Goal: Task Accomplishment & Management: Use online tool/utility

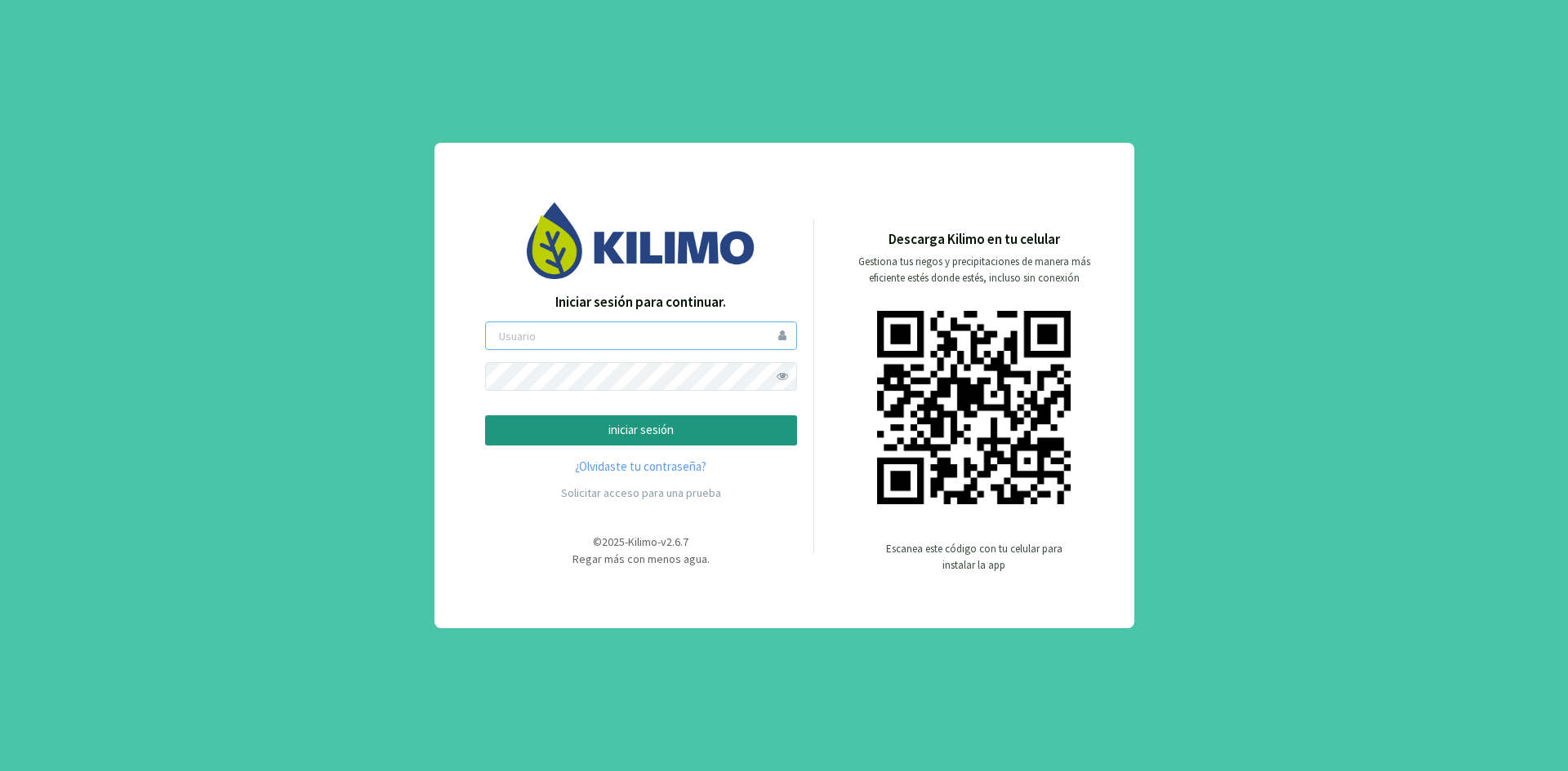
type input "ceferinom"
click at [557, 427] on p "iniciar sesión" at bounding box center [641, 430] width 285 height 18
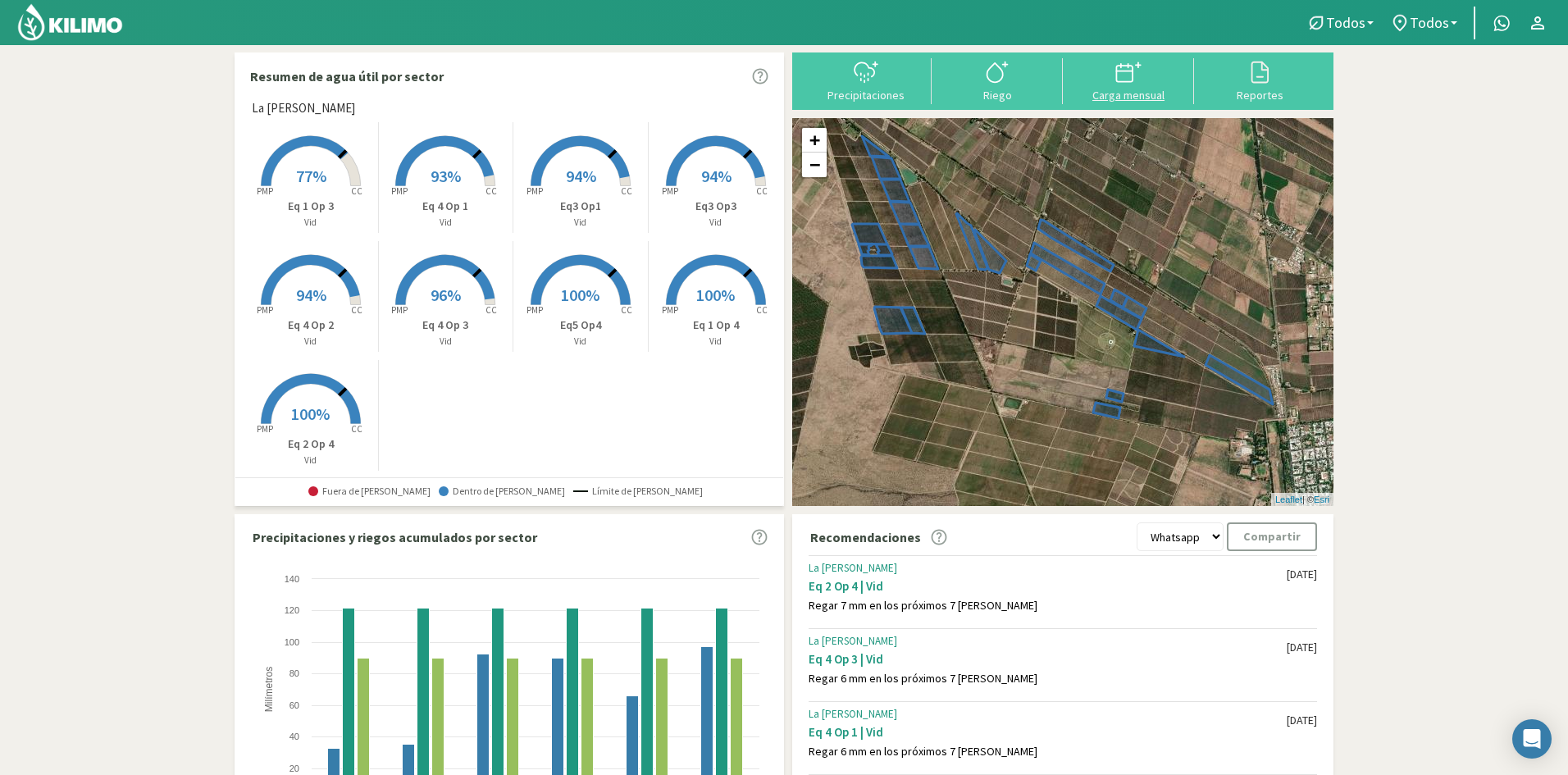
click at [1140, 87] on svg-icon at bounding box center [1129, 81] width 26 height 15
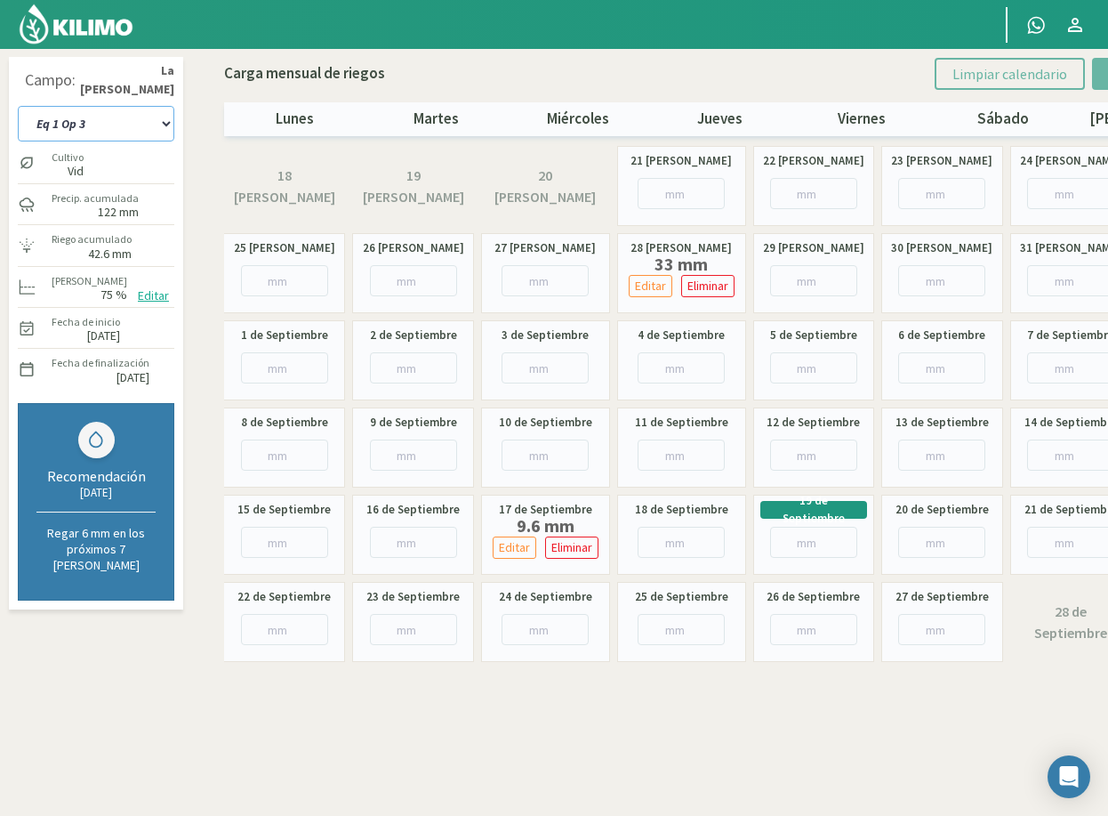
click at [125, 112] on select "Eq 1 Op 3 Eq 1 Op 4 Eq 2 Op 4 Eq3 Op1 Eq3 Op3 Eq 4 Op 1 Eq 4 Op 2 Eq 4 Op 3 Eq5…" at bounding box center [96, 124] width 157 height 36
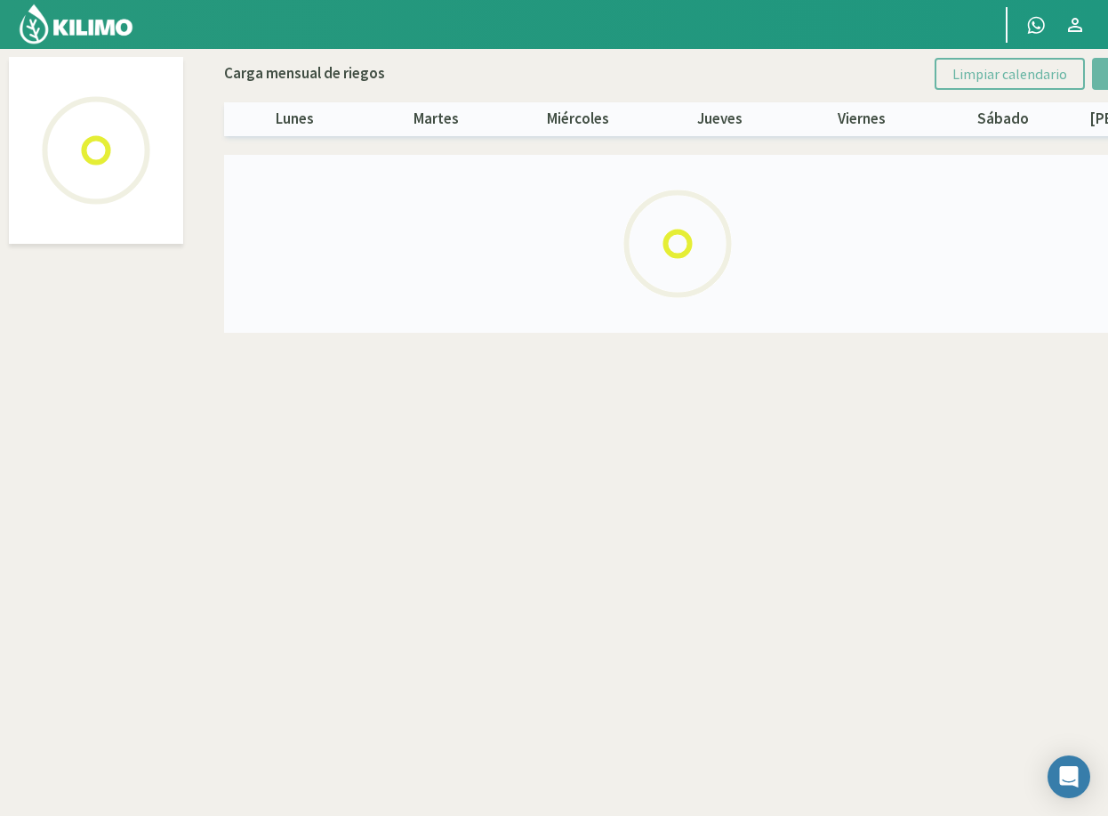
select select "7: Object"
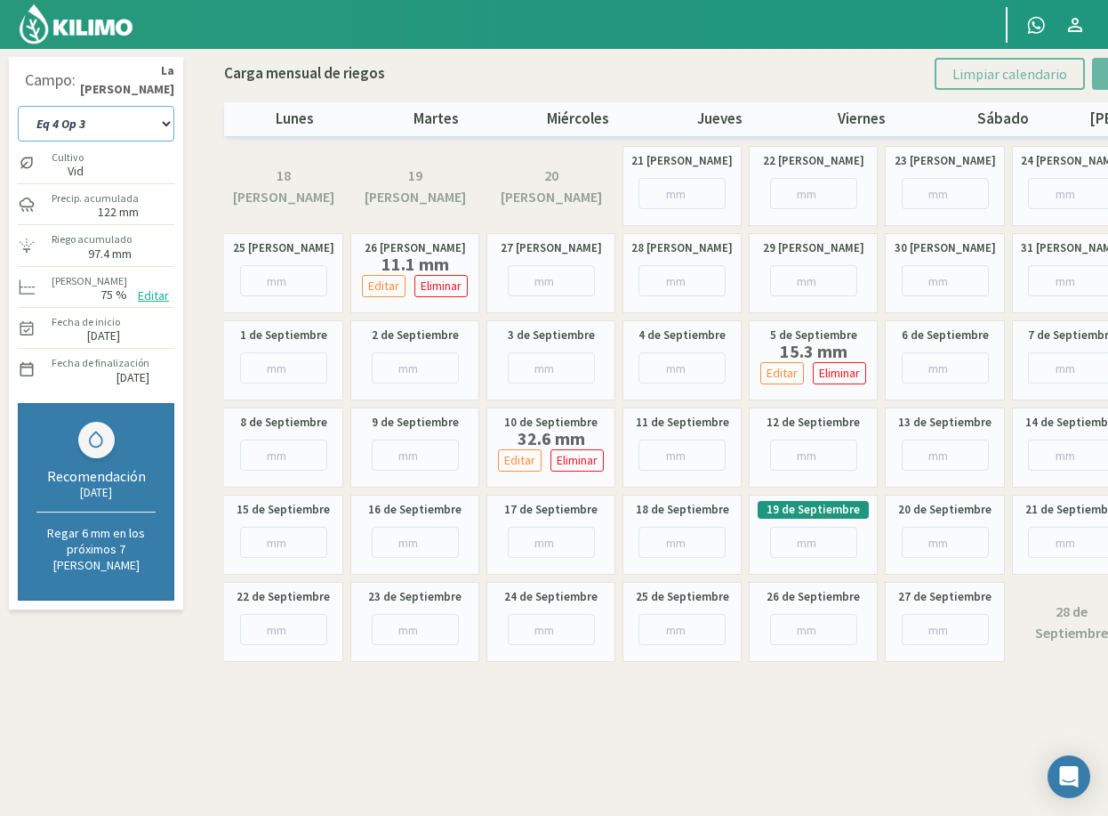
click at [97, 131] on select "Eq 1 Op 3 Eq 1 Op 4 Eq 2 Op 4 Eq3 Op1 Eq3 Op3 Eq 4 Op 1 Eq 4 Op 2 Eq 4 Op 3 Eq5…" at bounding box center [96, 124] width 157 height 36
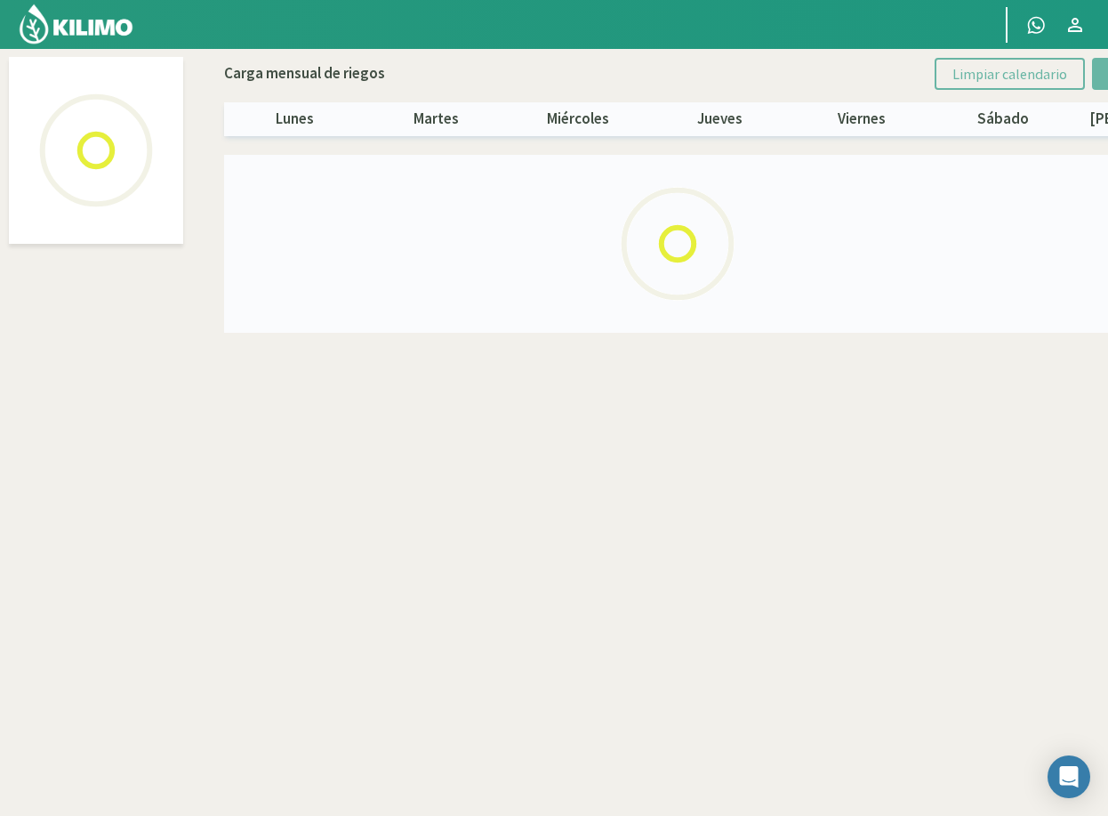
select select "6: Object"
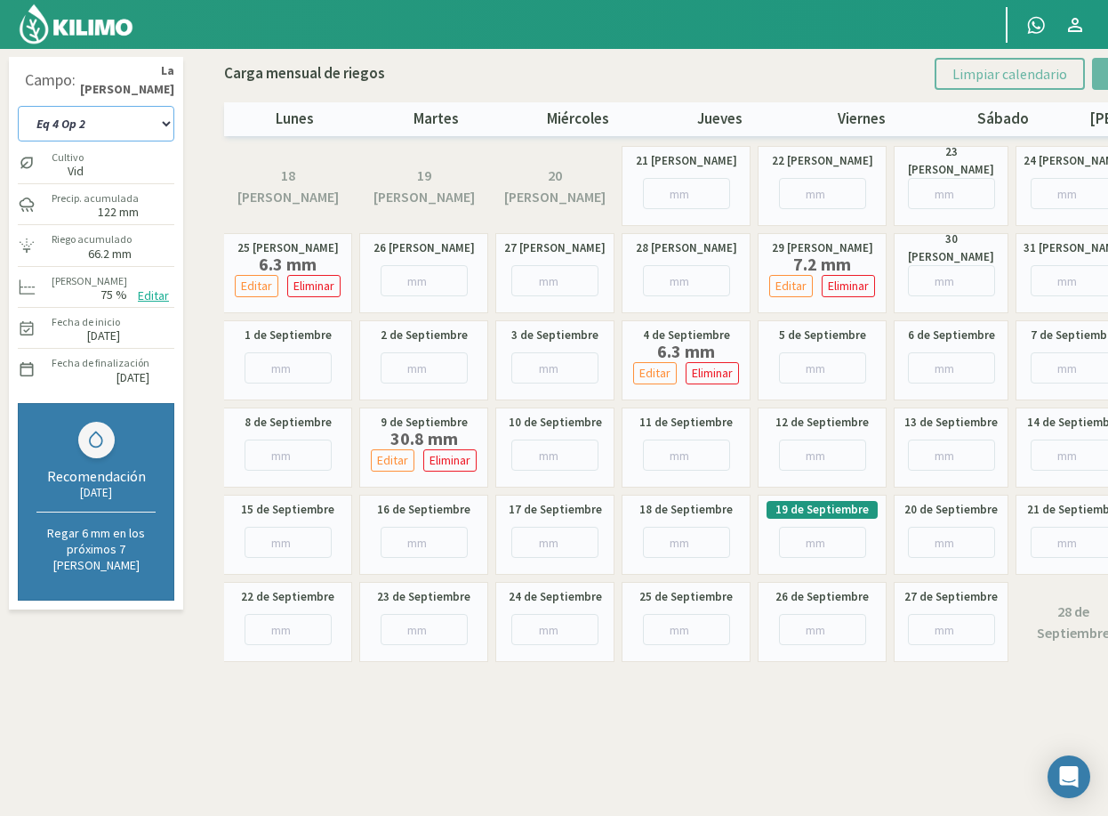
click at [83, 121] on select "Eq 1 Op 3 Eq 1 Op 4 Eq 2 Op 4 Eq3 Op1 Eq3 Op3 Eq 4 Op 1 Eq 4 Op 2 Eq 4 Op 3 Eq5…" at bounding box center [96, 124] width 157 height 36
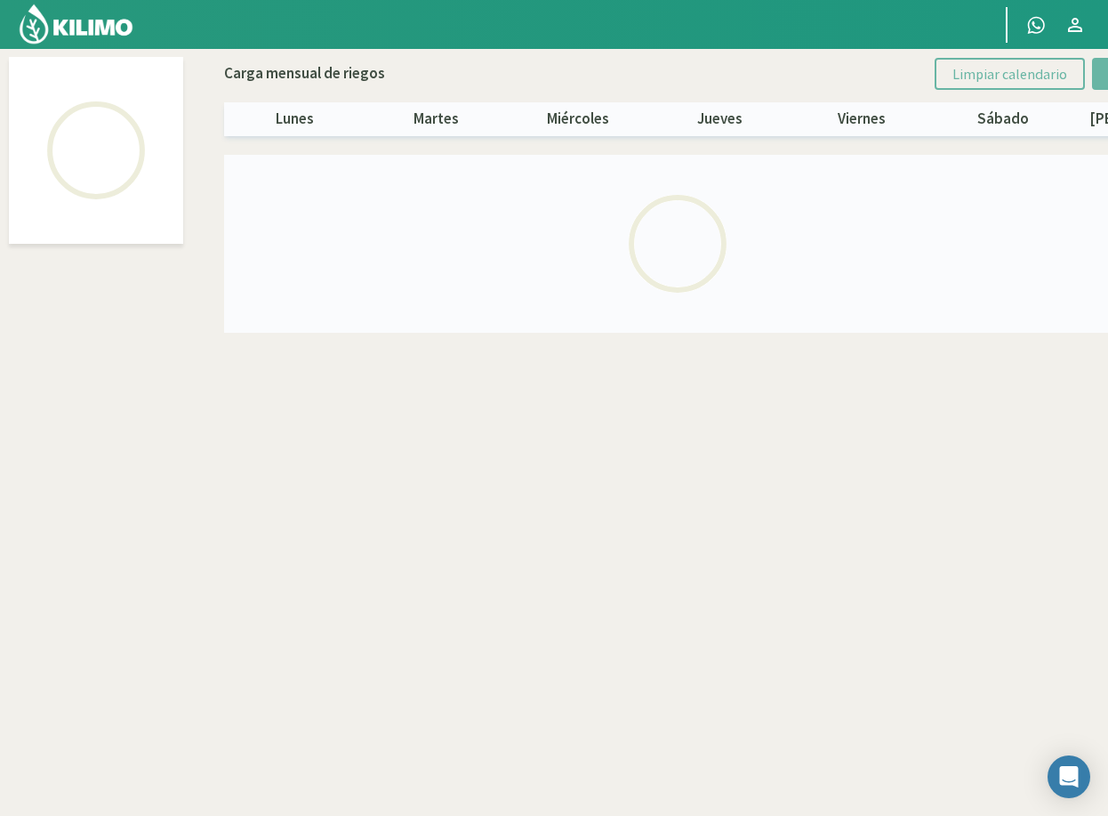
select select "5: Object"
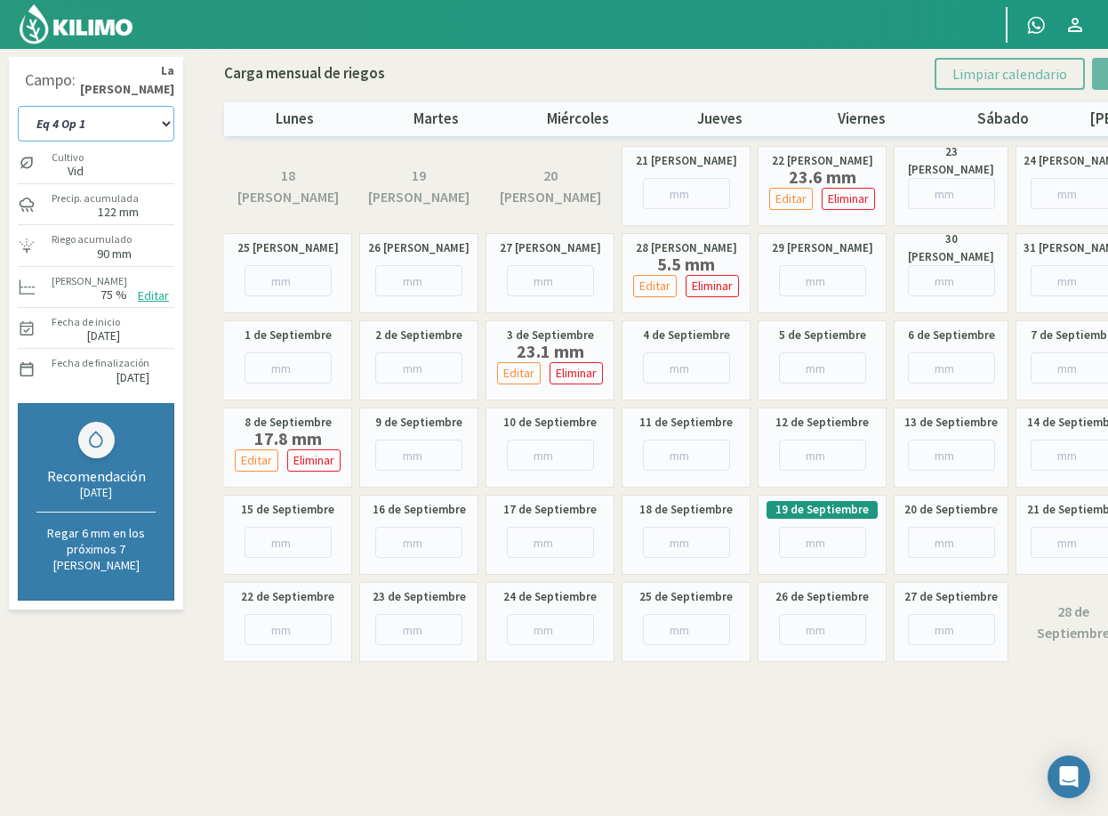
click at [111, 129] on select "Eq 1 Op 3 Eq 1 Op 4 Eq 2 Op 4 Eq3 Op1 Eq3 Op3 Eq 4 Op 1 Eq 4 Op 2 Eq 4 Op 3 Eq5…" at bounding box center [96, 124] width 157 height 36
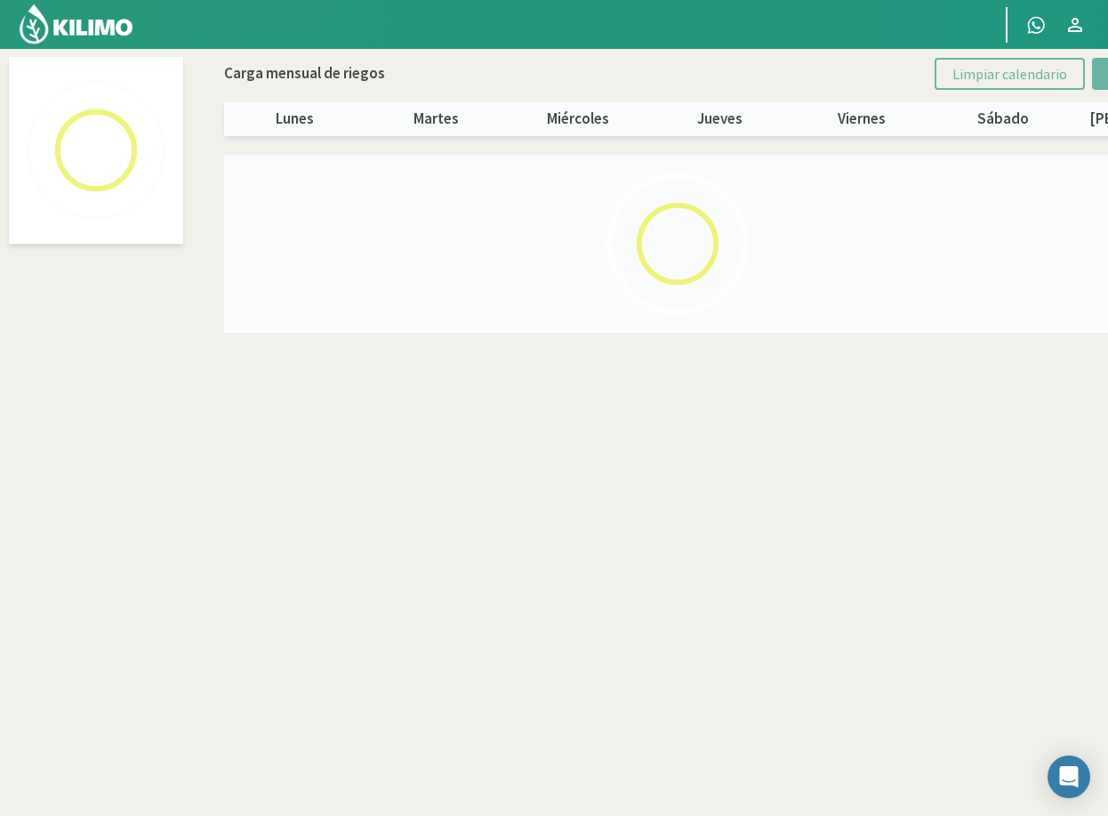
select select "8: Object"
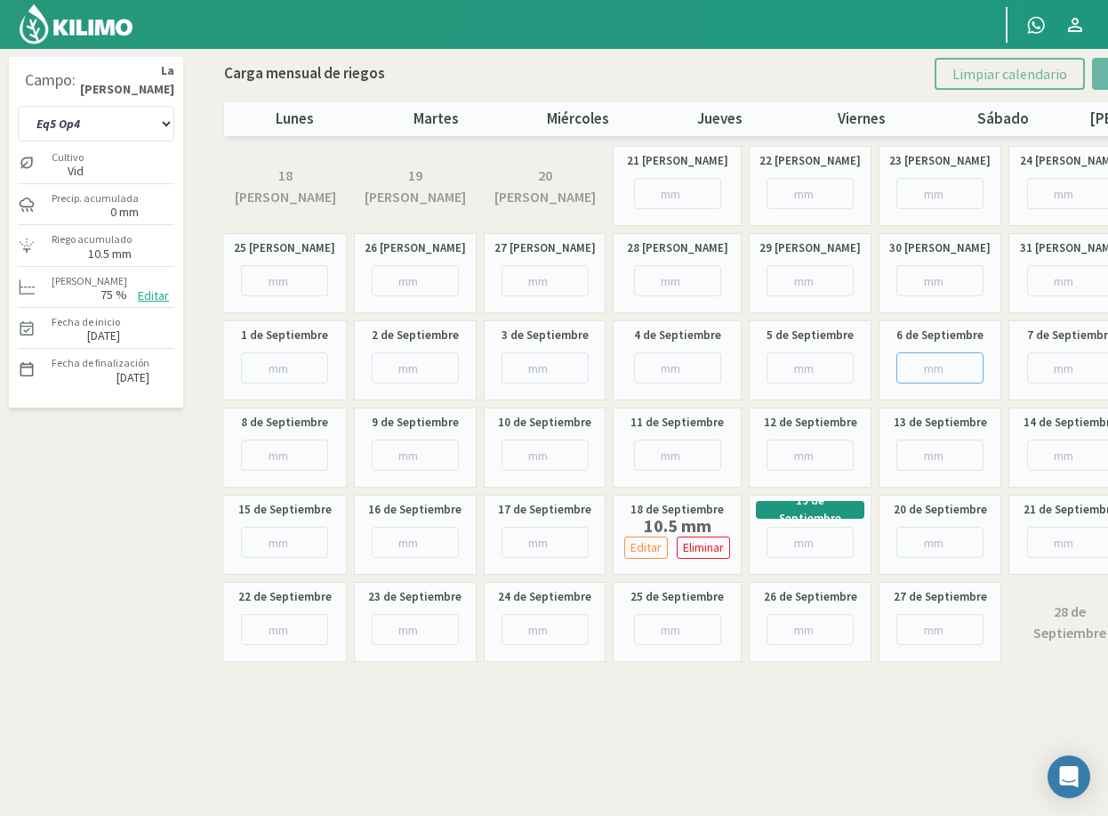
click at [929, 366] on input "number" at bounding box center [939, 367] width 87 height 31
type input "11"
type input "11.8"
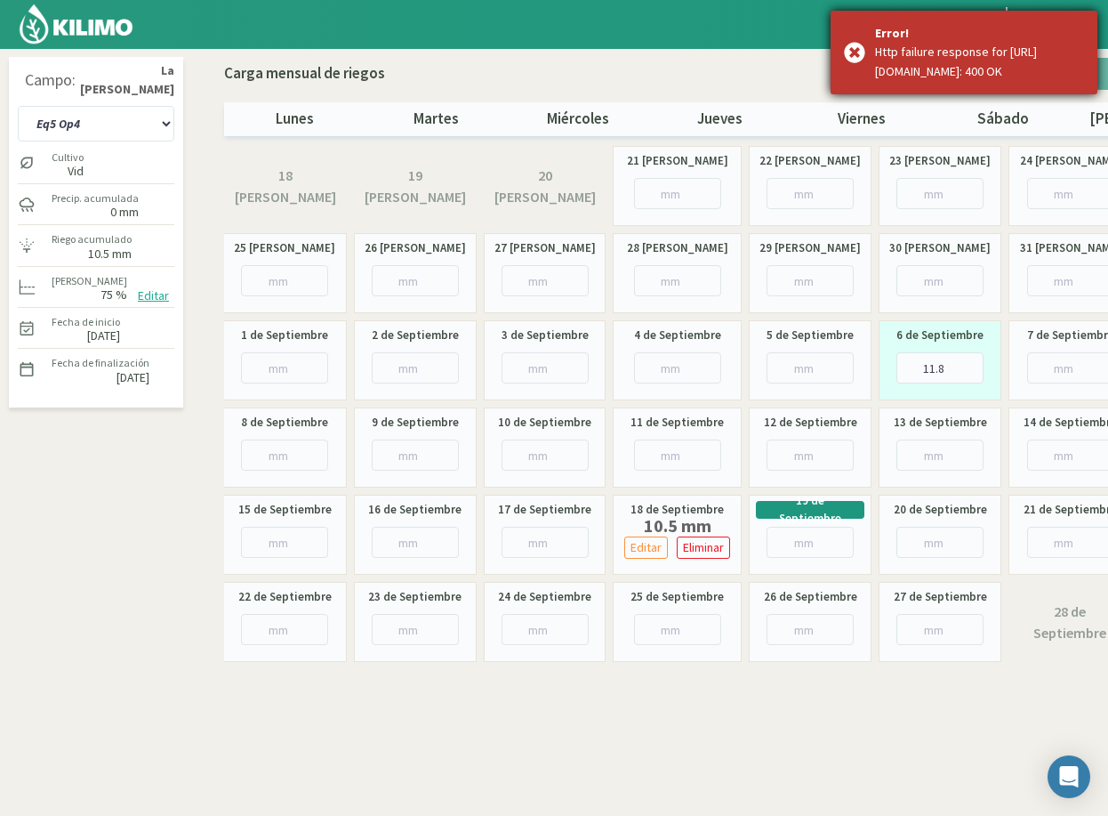
click at [859, 61] on div "Error! Http failure response for https://engine.kilimo.com/api/v2/plots/38399/i…" at bounding box center [964, 53] width 267 height 84
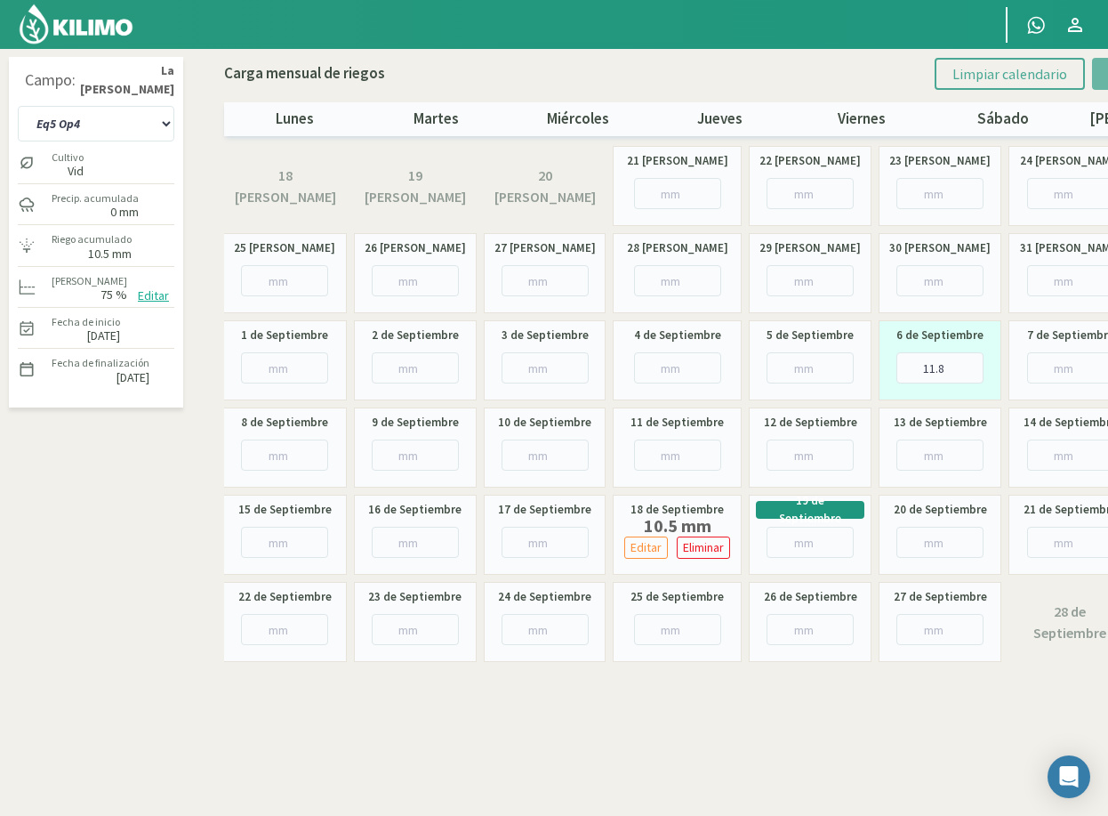
click at [1038, 81] on span "Limpiar calendario" at bounding box center [1010, 74] width 115 height 18
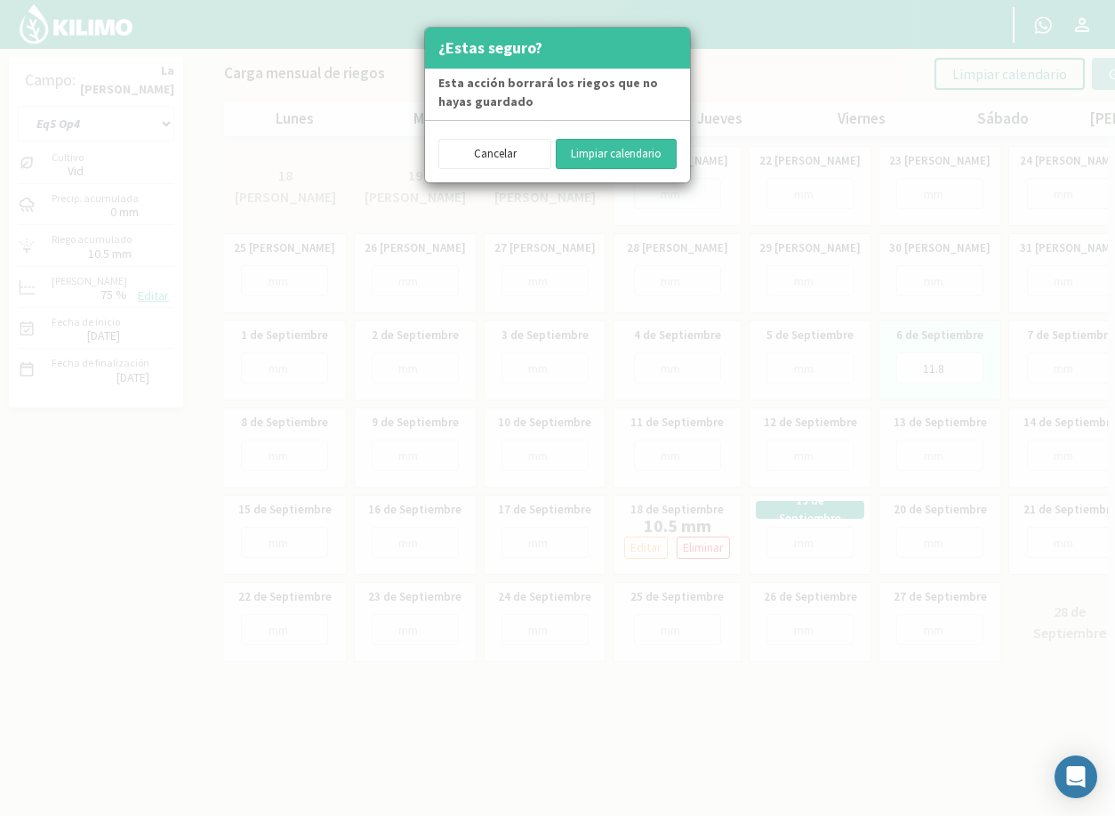
click at [583, 155] on button "Limpiar calendario" at bounding box center [616, 154] width 121 height 30
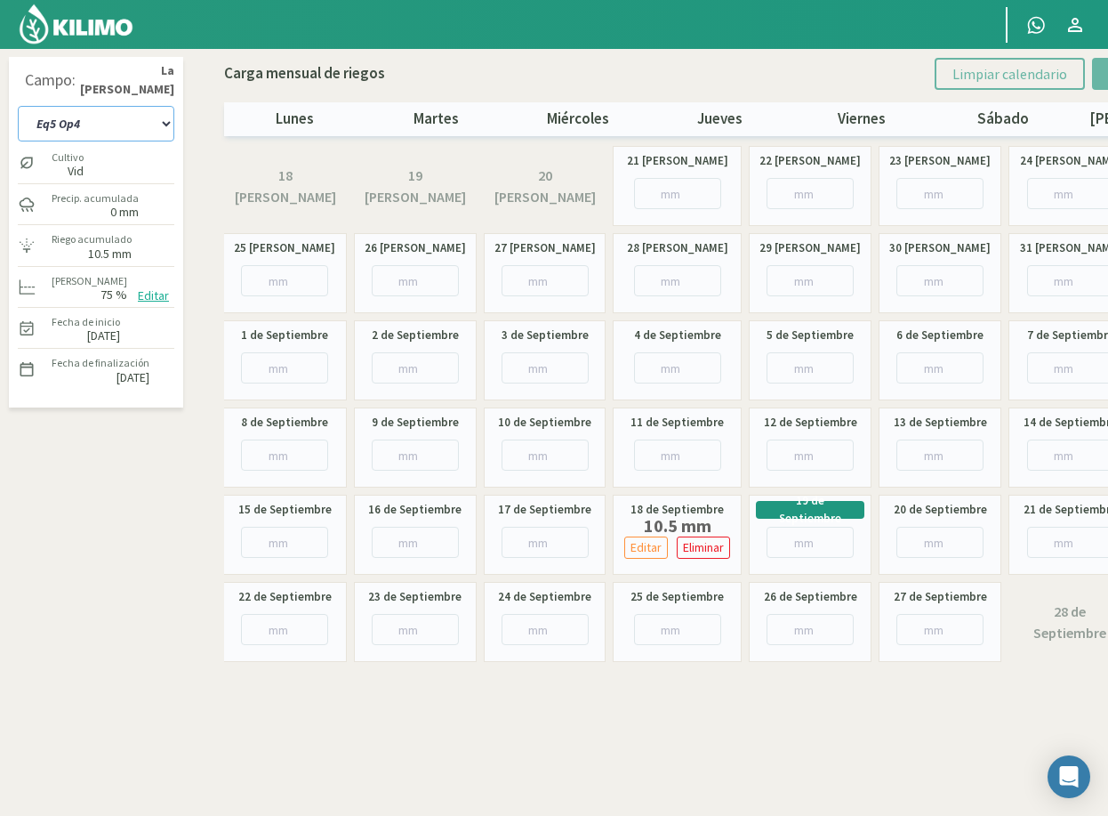
click at [149, 132] on select "Eq 1 Op 3 Eq 1 Op 4 Eq 2 Op 4 Eq3 Op1 Eq3 Op3 Eq 4 Op 1 Eq 4 Op 2 Eq 4 Op 3 Eq5…" at bounding box center [96, 124] width 157 height 36
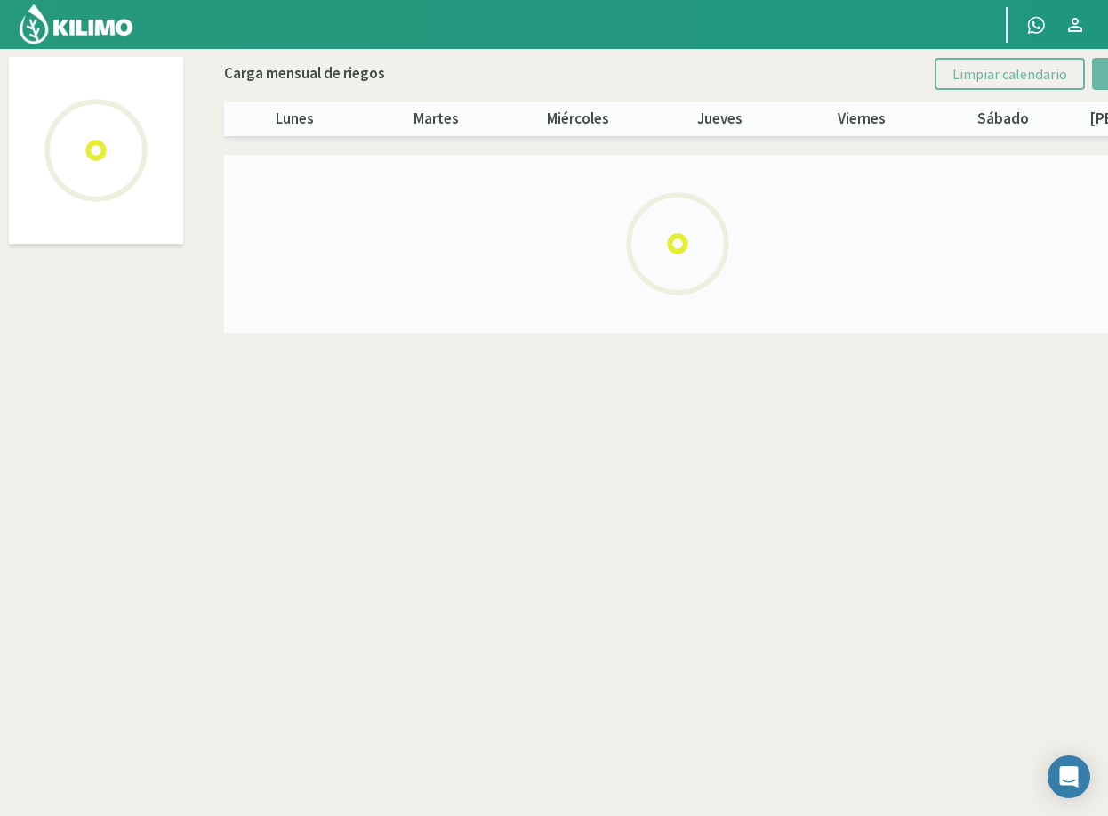
select select "2: Object"
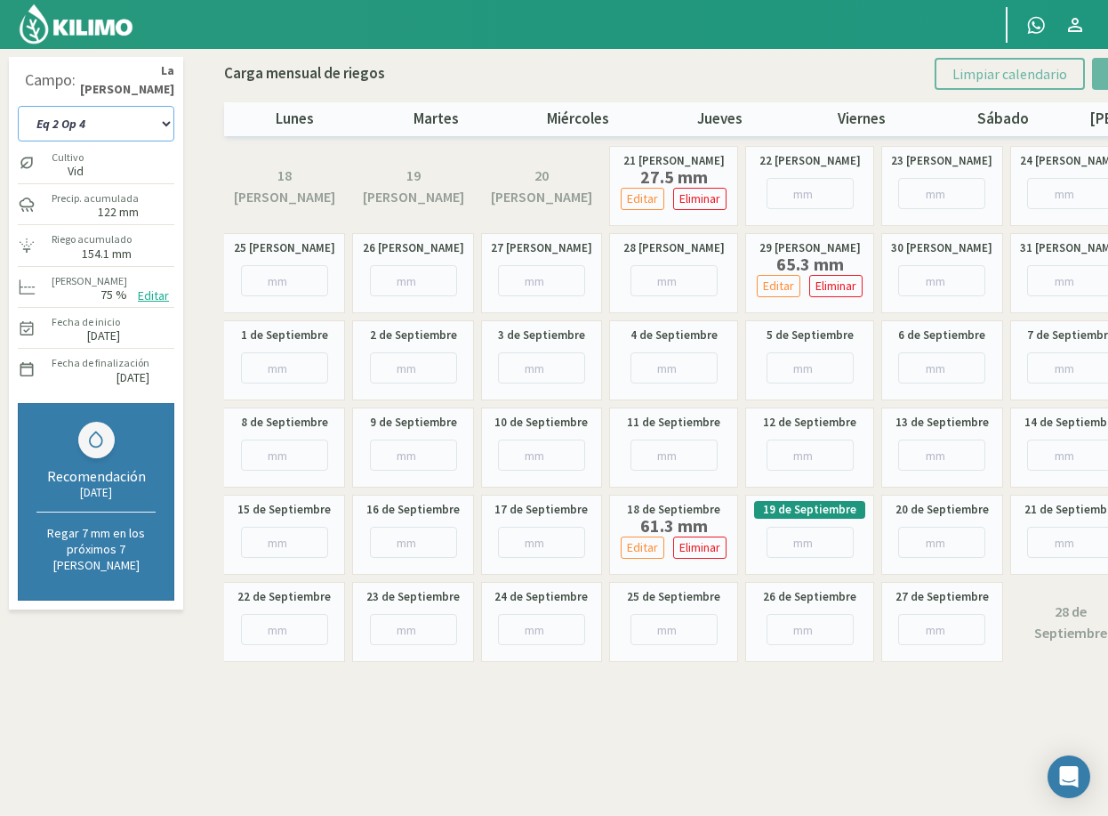
click at [88, 125] on select "Eq 1 Op 3 Eq 1 Op 4 Eq 2 Op 4 Eq3 Op1 Eq3 Op3 Eq 4 Op 1 Eq 4 Op 2 Eq 4 Op 3 Eq5…" at bounding box center [96, 124] width 157 height 36
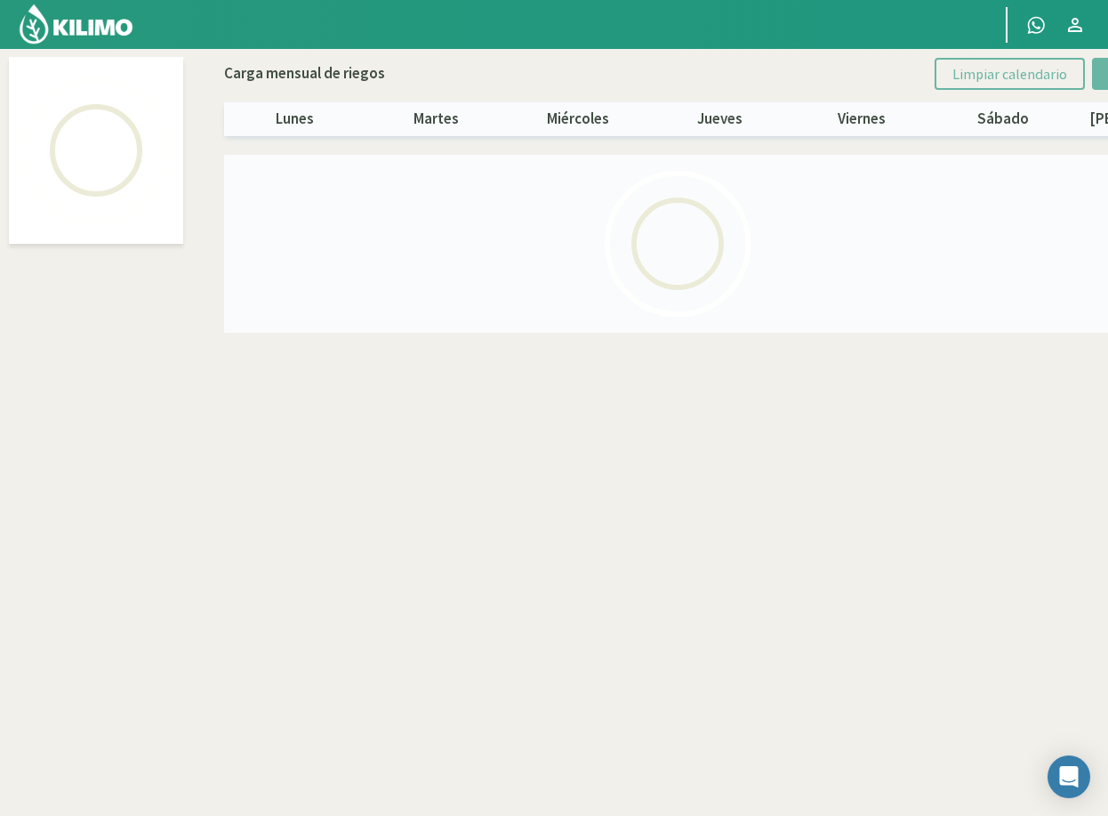
select select "4: Object"
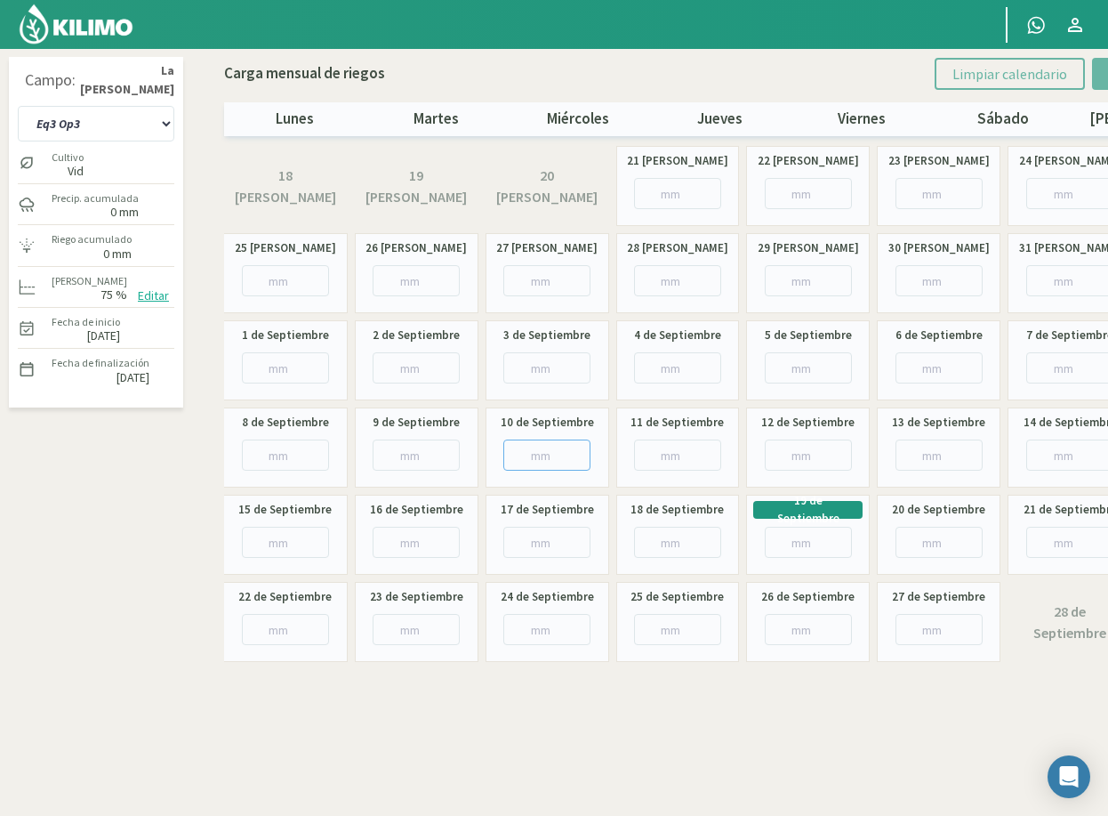
click at [531, 447] on input "number" at bounding box center [546, 454] width 87 height 31
type input "26"
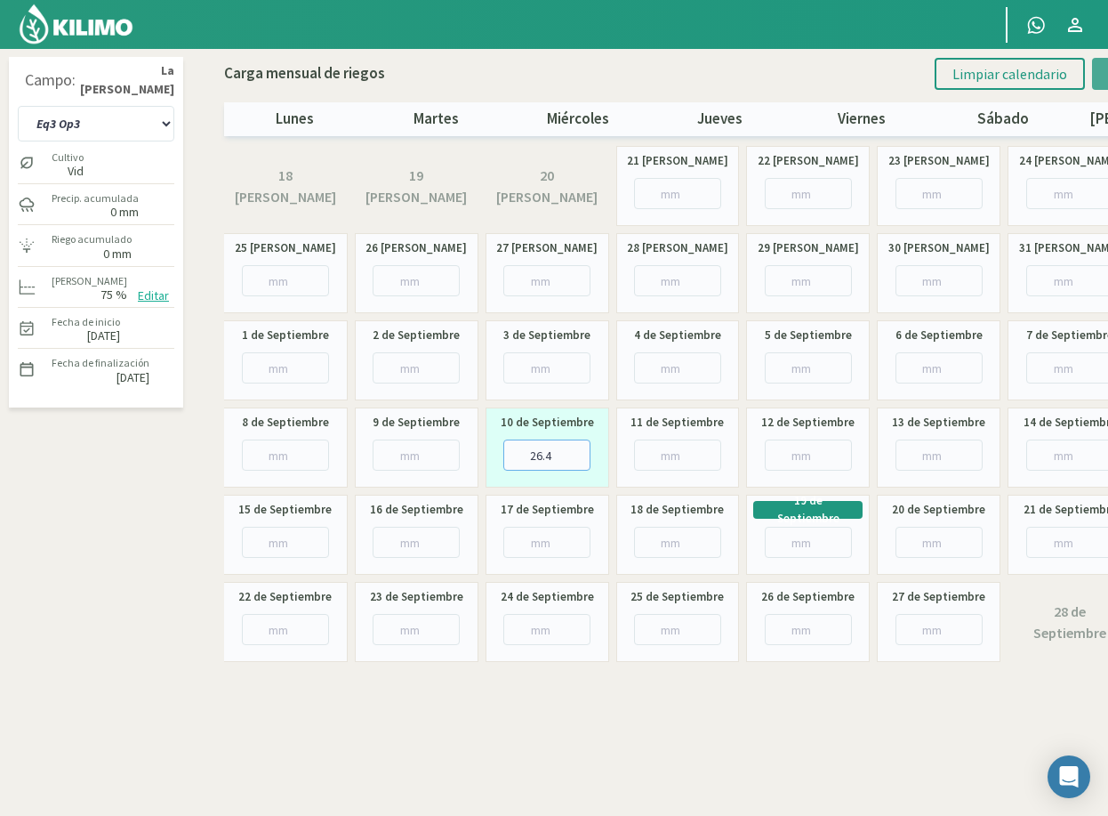
type input "26.4"
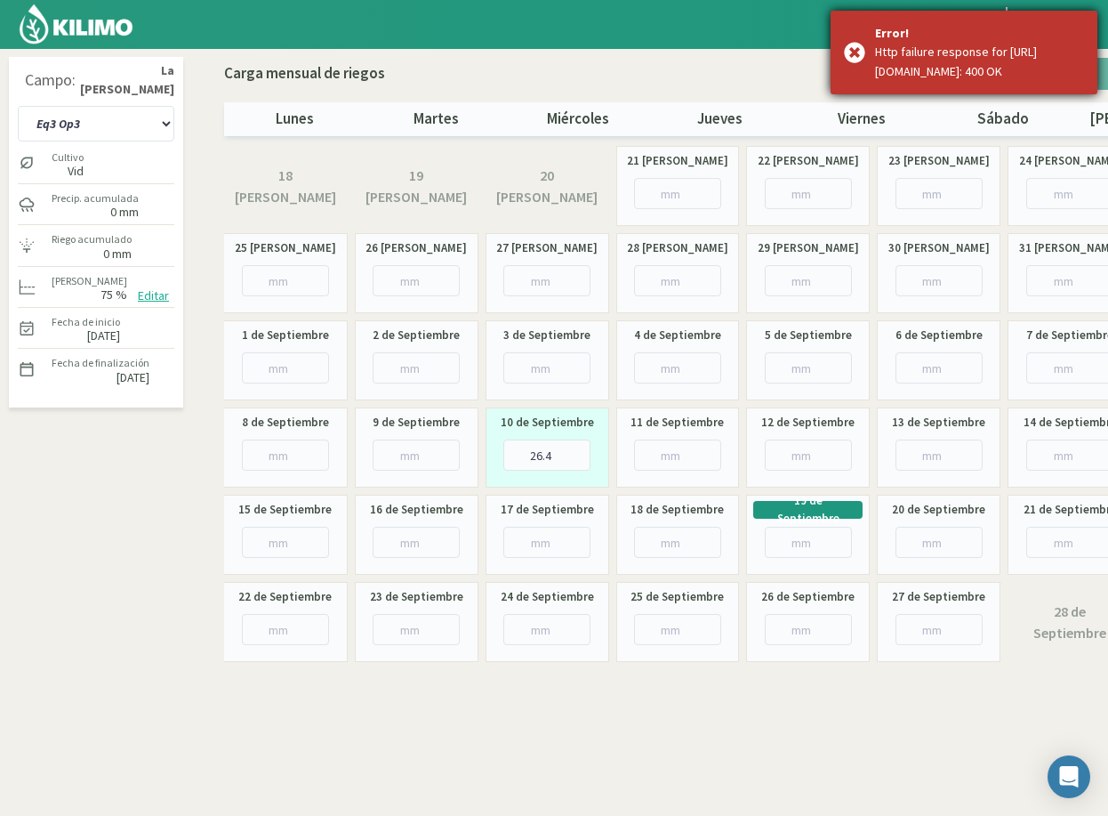
click at [849, 57] on div "Error! Http failure response for https://engine.kilimo.com/api/v2/plots/38395/i…" at bounding box center [964, 53] width 267 height 84
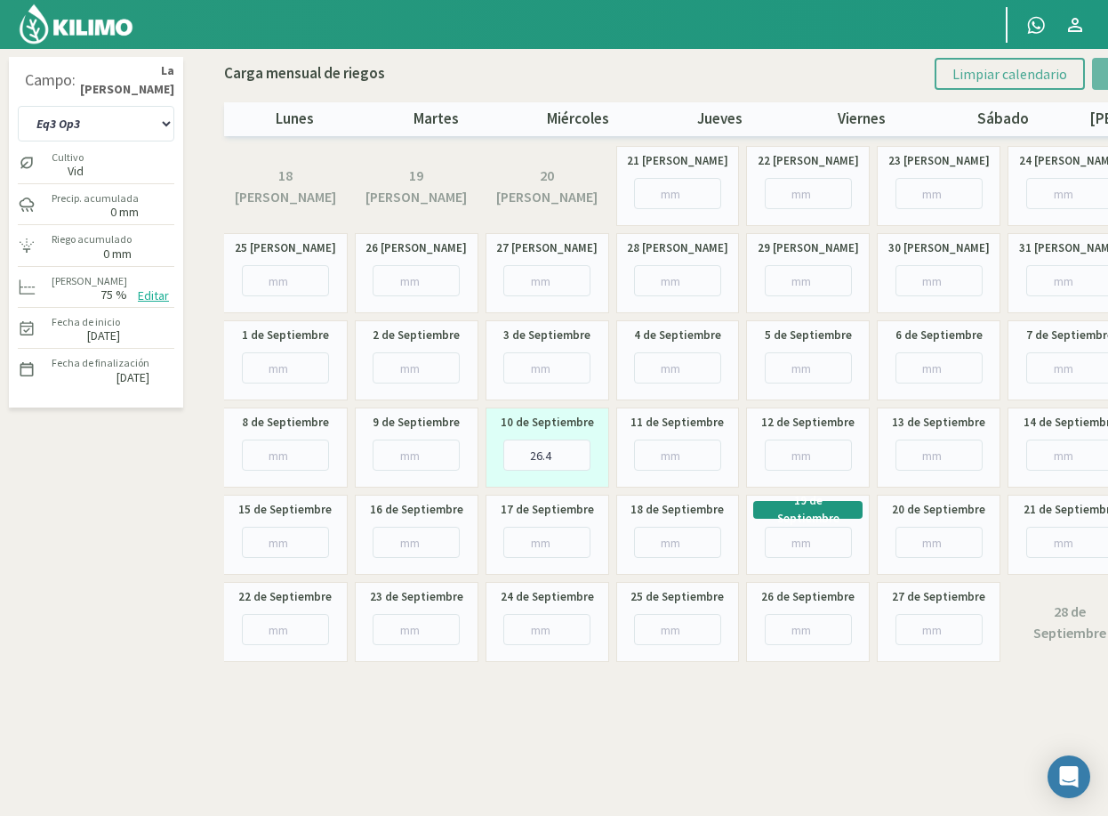
click at [952, 73] on button "Limpiar calendario" at bounding box center [1010, 74] width 150 height 32
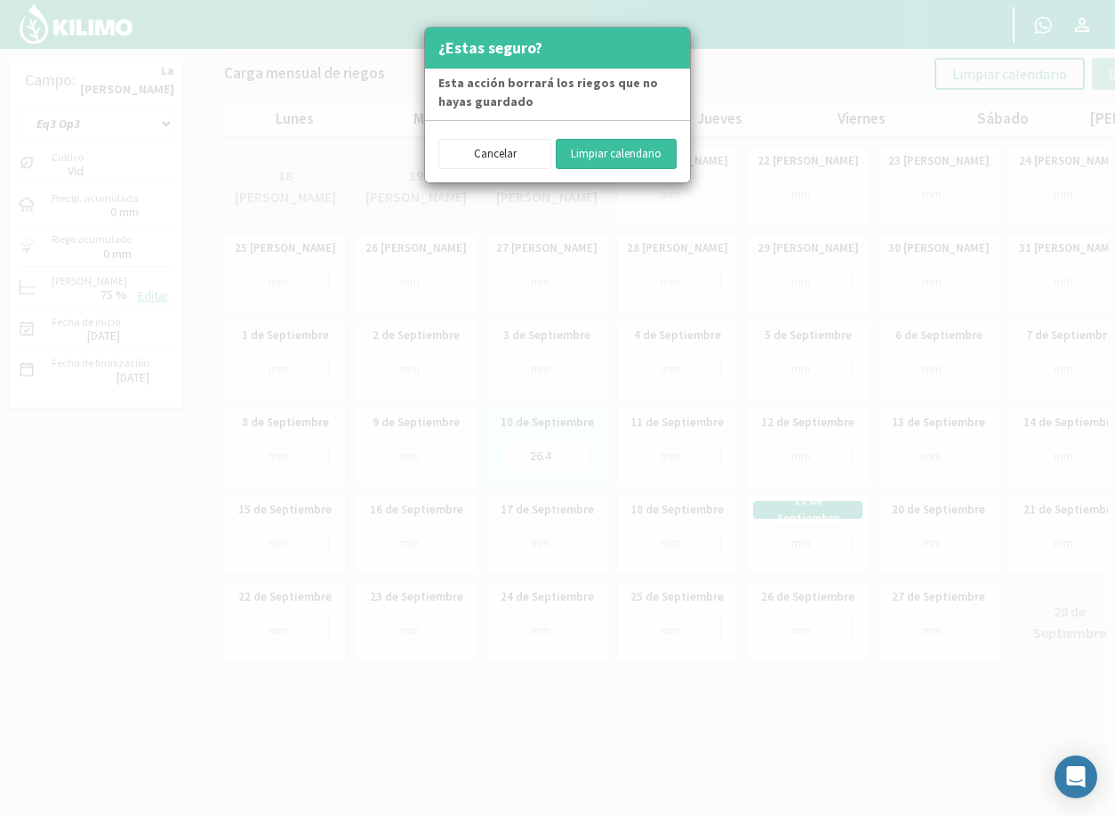
click at [613, 155] on button "Limpiar calendario" at bounding box center [616, 154] width 121 height 30
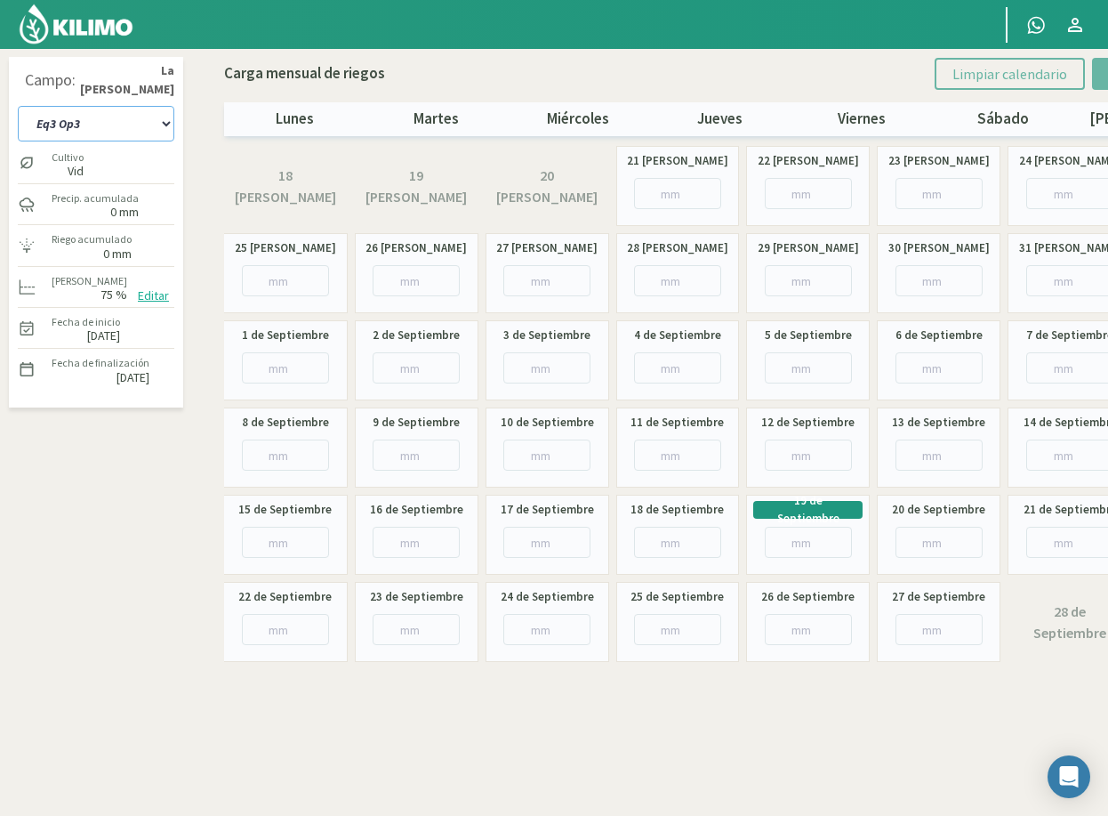
click at [167, 124] on select "Eq 1 Op 3 Eq 1 Op 4 Eq 2 Op 4 Eq3 Op1 Eq3 Op3 Eq 4 Op 1 Eq 4 Op 2 Eq 4 Op 3 Eq5…" at bounding box center [96, 124] width 157 height 36
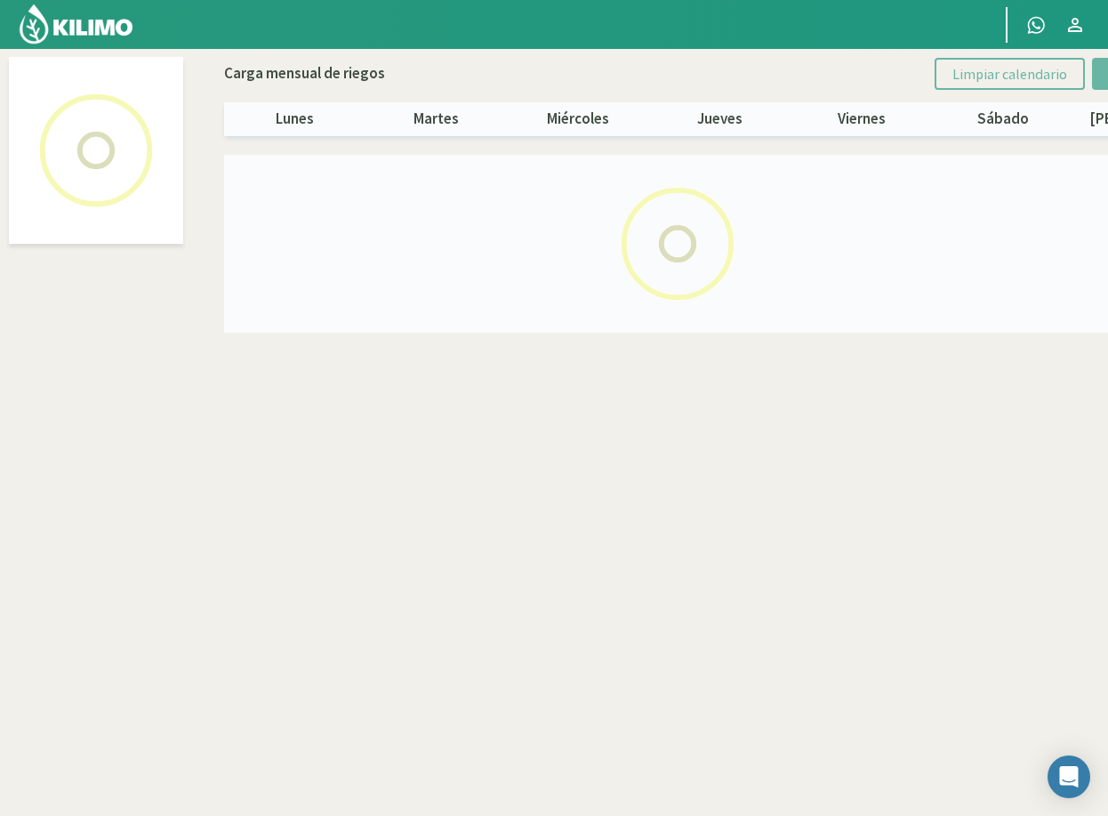
select select "3: Object"
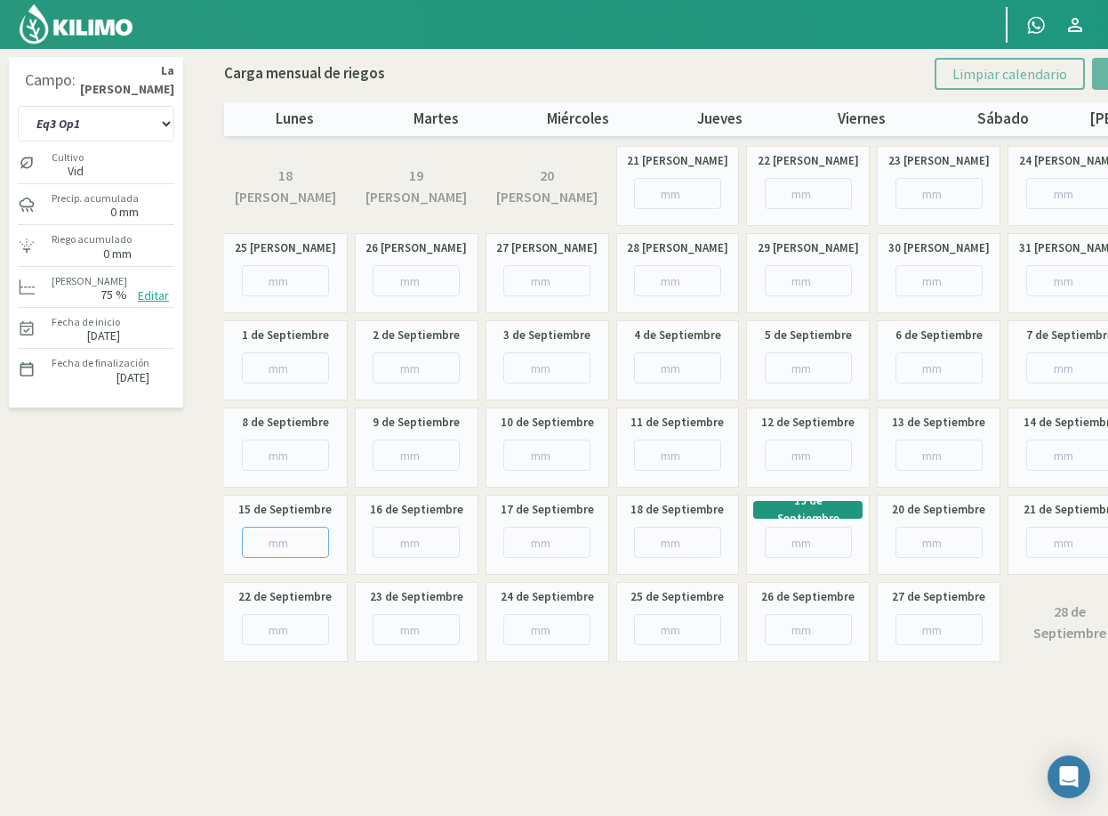
click at [278, 543] on input "number" at bounding box center [285, 542] width 87 height 31
type input "11"
type input "11.6"
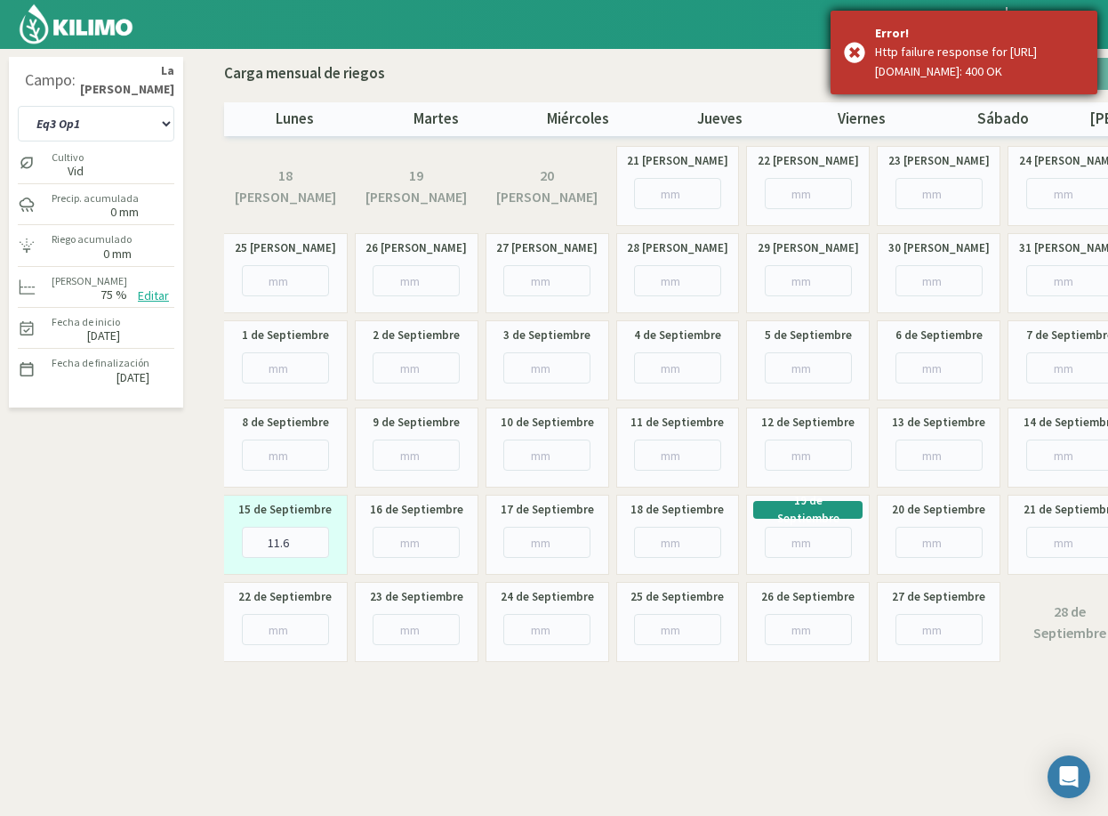
click at [848, 58] on div "Error! Http failure response for https://engine.kilimo.com/api/v2/plots/38398/i…" at bounding box center [964, 53] width 267 height 84
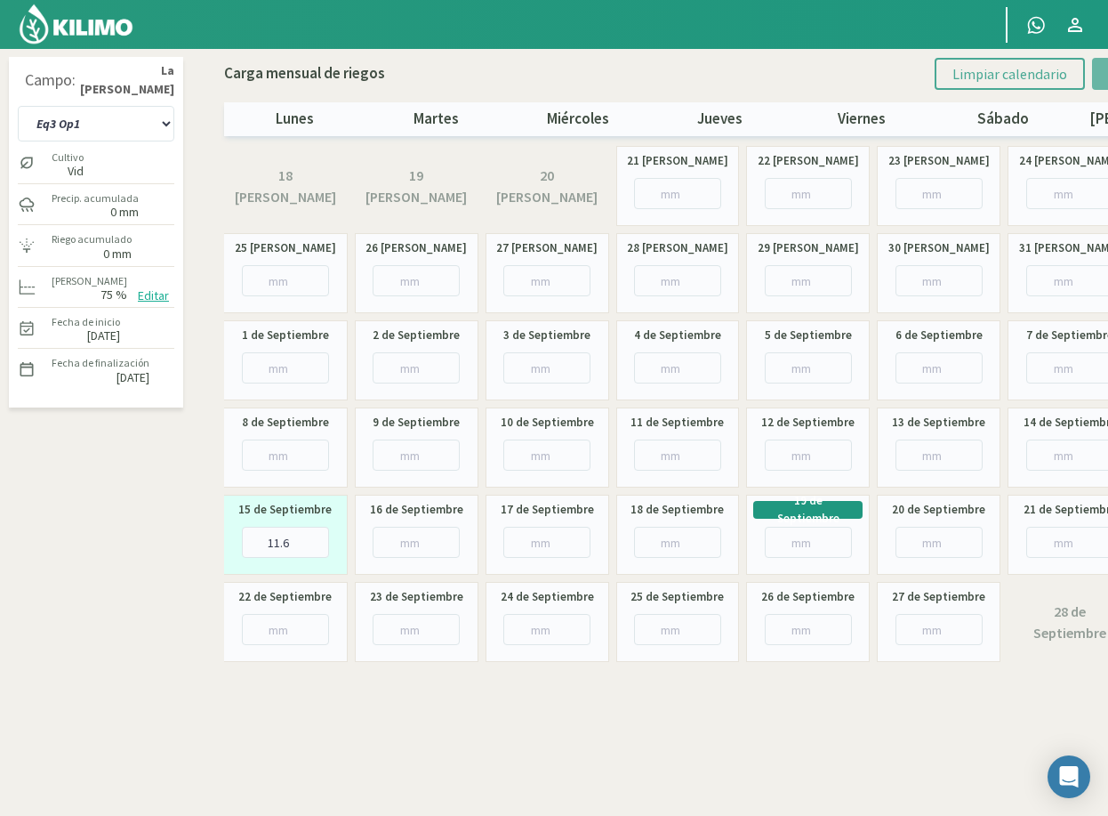
click at [973, 78] on span "Limpiar calendario" at bounding box center [1010, 74] width 115 height 18
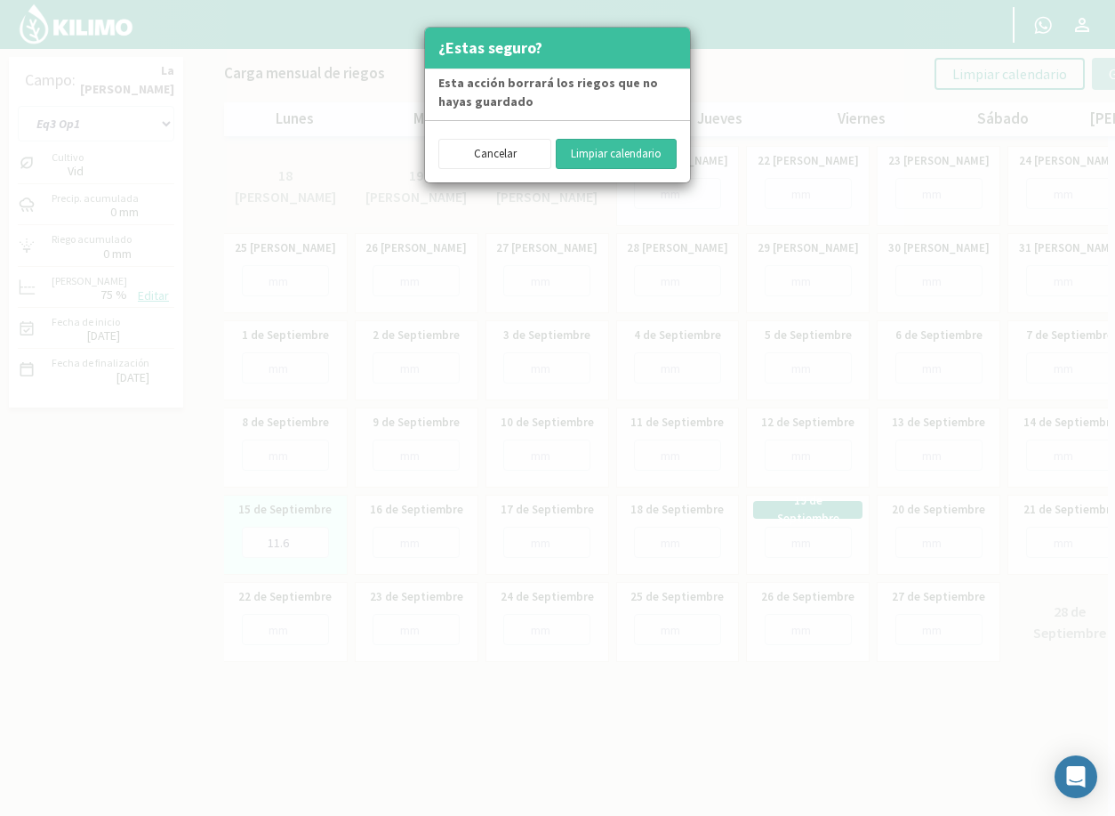
click at [591, 146] on button "Limpiar calendario" at bounding box center [616, 154] width 121 height 30
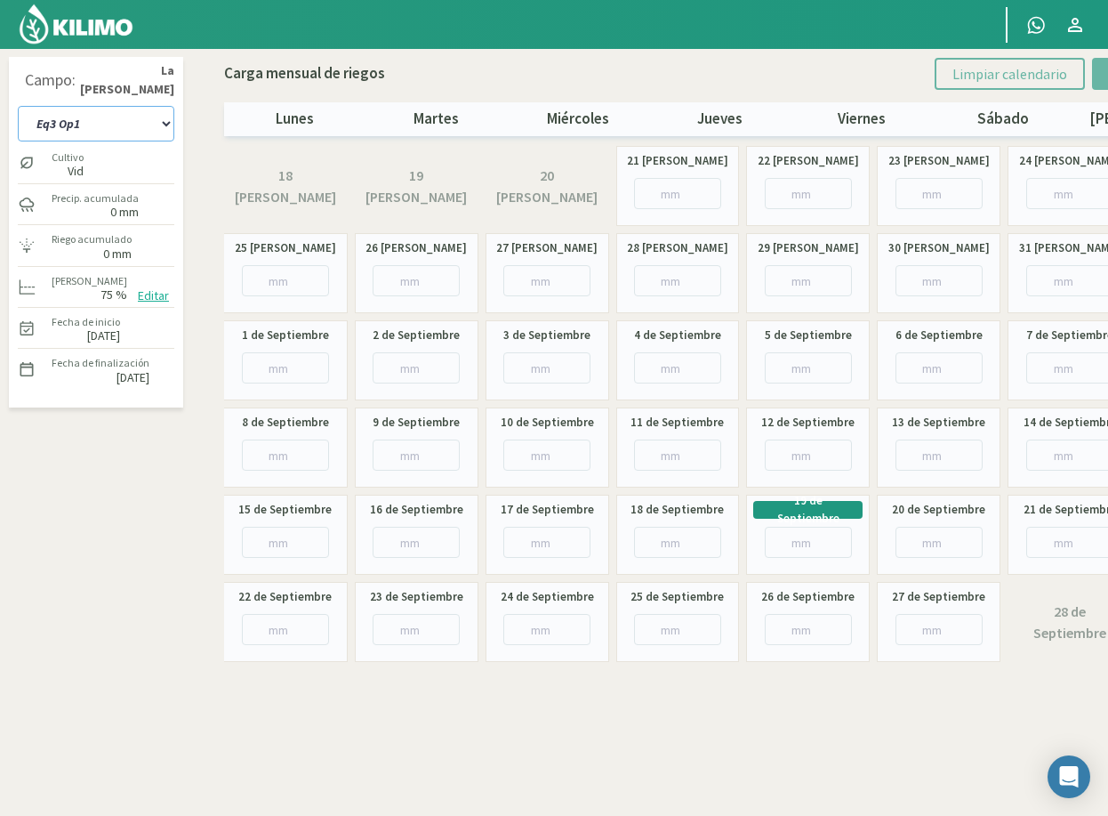
click at [96, 126] on select "Eq 1 Op 3 Eq 1 Op 4 Eq 2 Op 4 Eq3 Op1 Eq3 Op3 Eq 4 Op 1 Eq 4 Op 2 Eq 4 Op 3 Eq5…" at bounding box center [96, 124] width 157 height 36
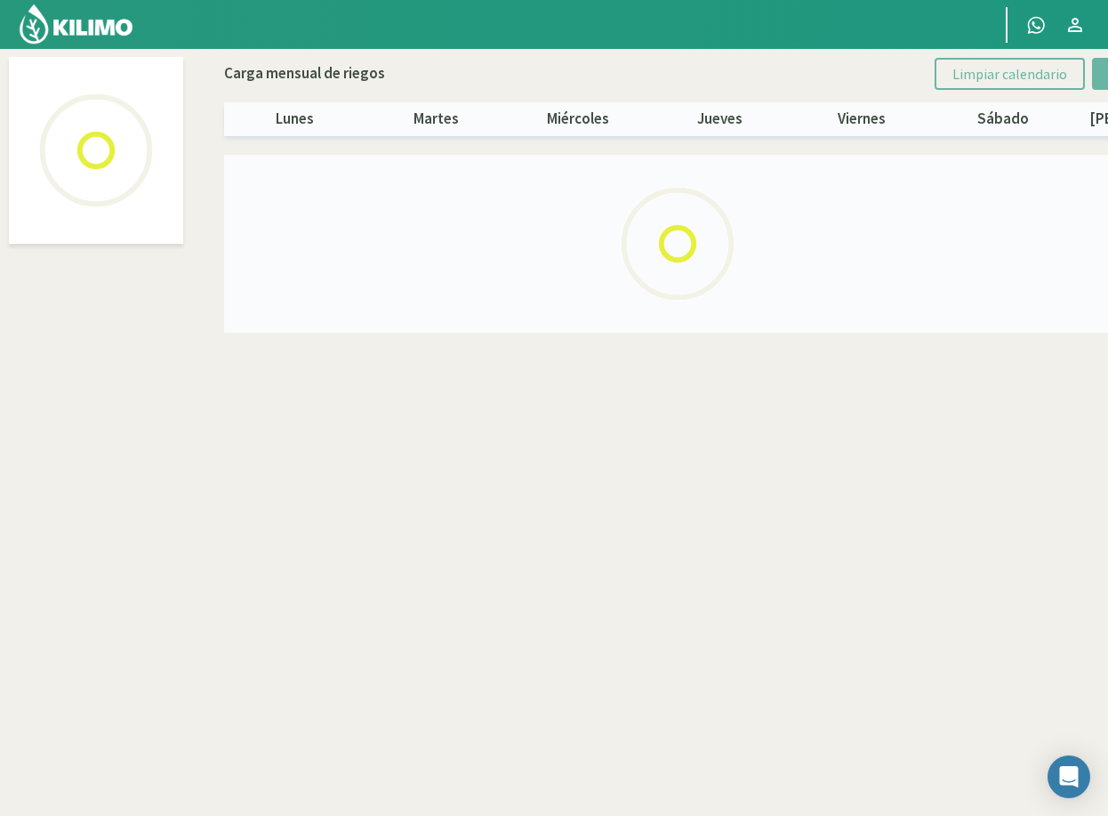
select select "1: Object"
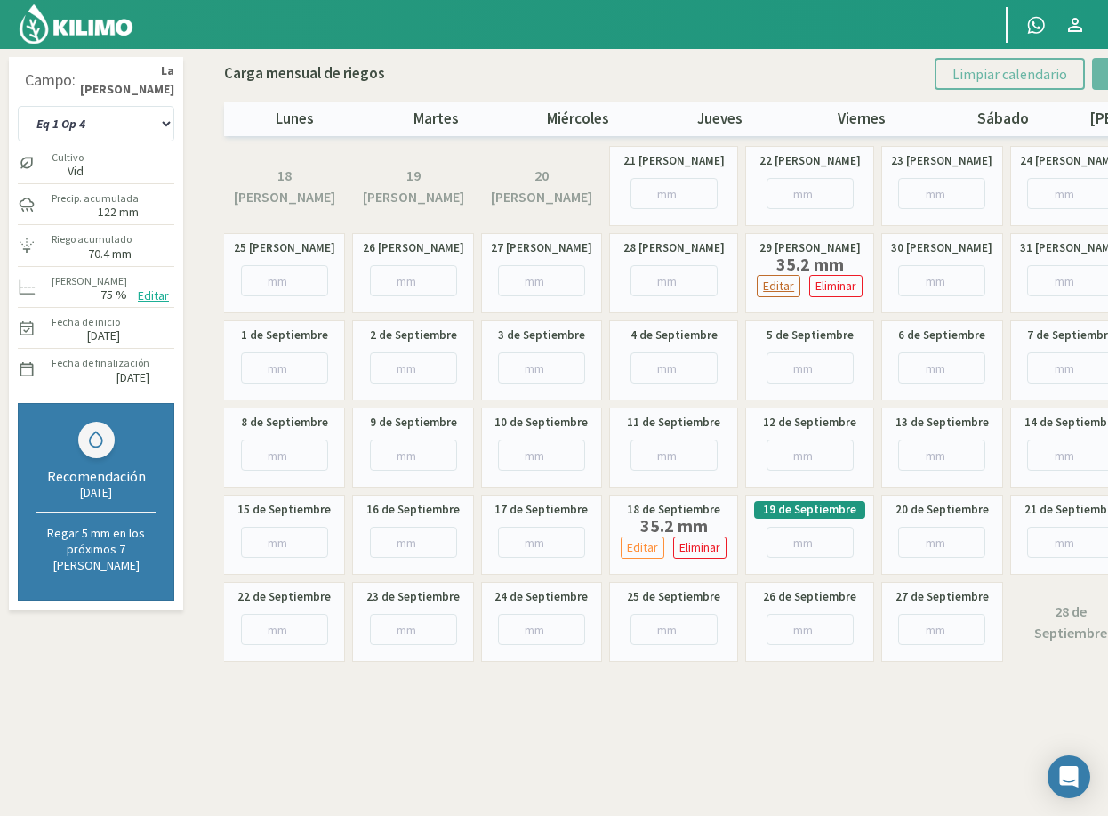
click at [791, 289] on p "Editar" at bounding box center [778, 286] width 31 height 20
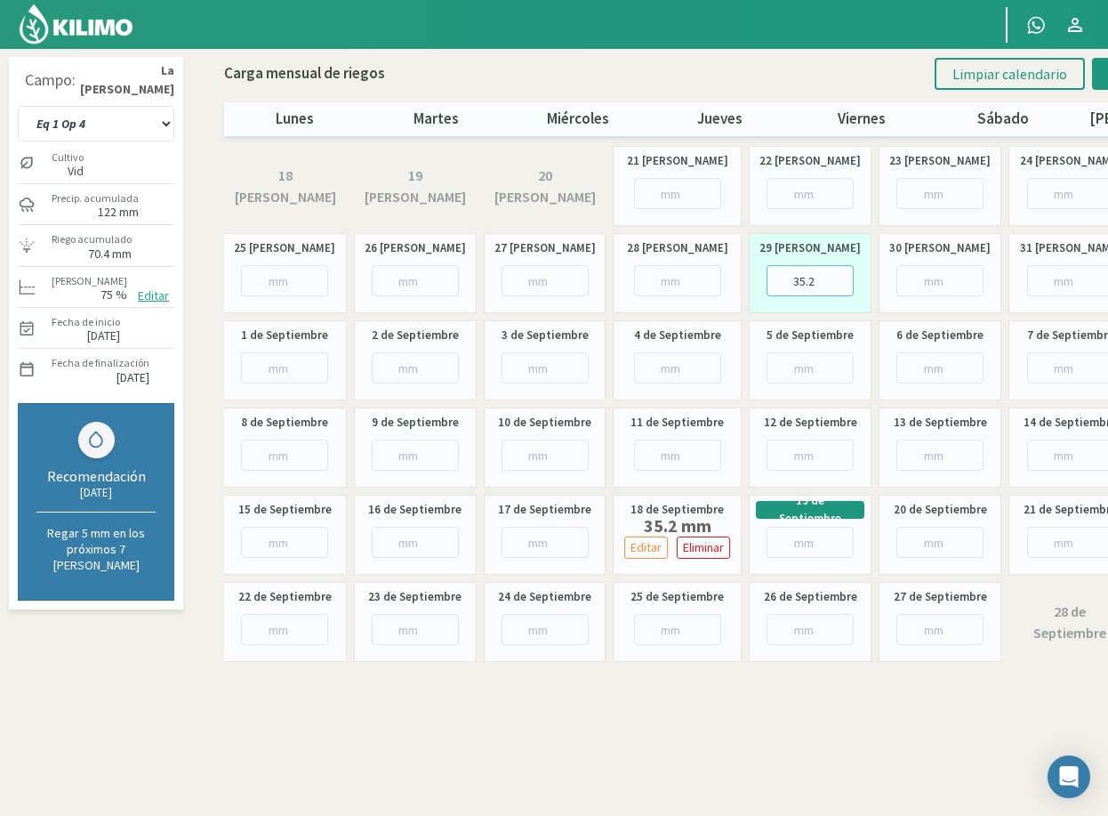
click at [802, 280] on input "35.2" at bounding box center [810, 280] width 87 height 31
click at [804, 280] on input "35.2" at bounding box center [810, 280] width 87 height 31
type input "37.3"
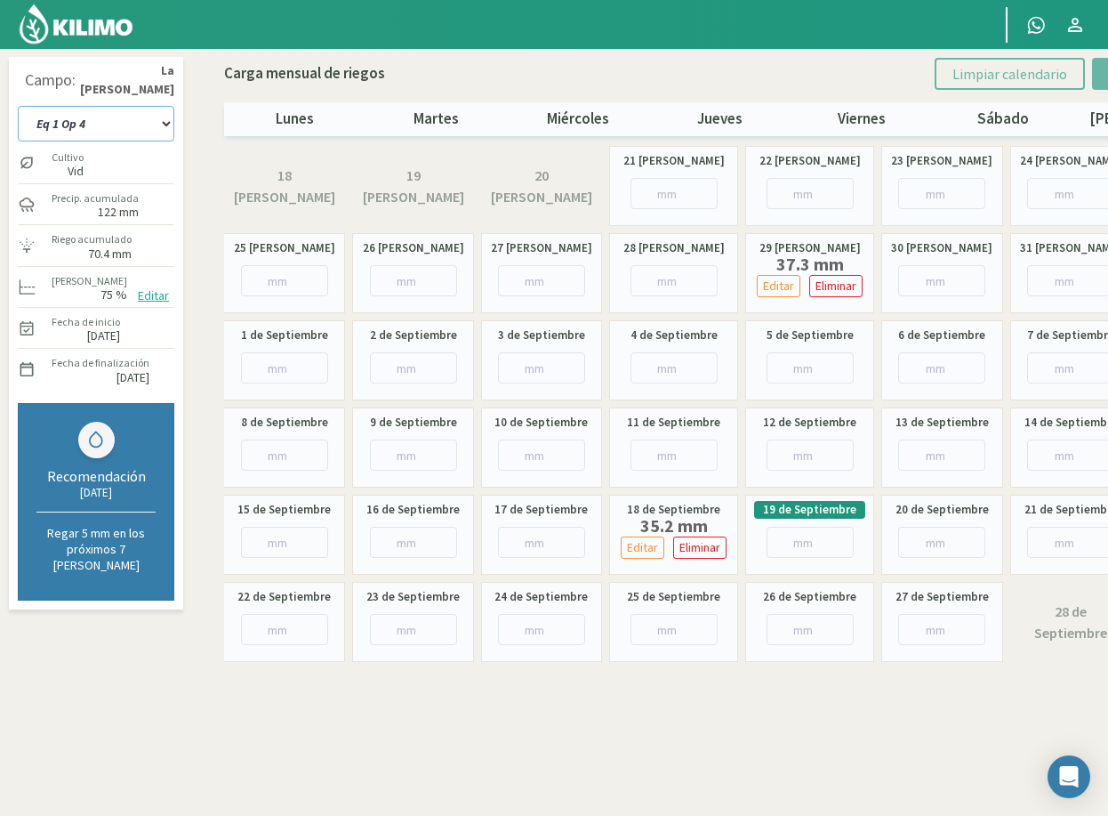
click at [100, 126] on select "Eq 1 Op 3 Eq 1 Op 4 Eq 2 Op 4 Eq3 Op1 Eq3 Op3 Eq 4 Op 1 Eq 4 Op 2 Eq 4 Op 3 Eq5…" at bounding box center [96, 124] width 157 height 36
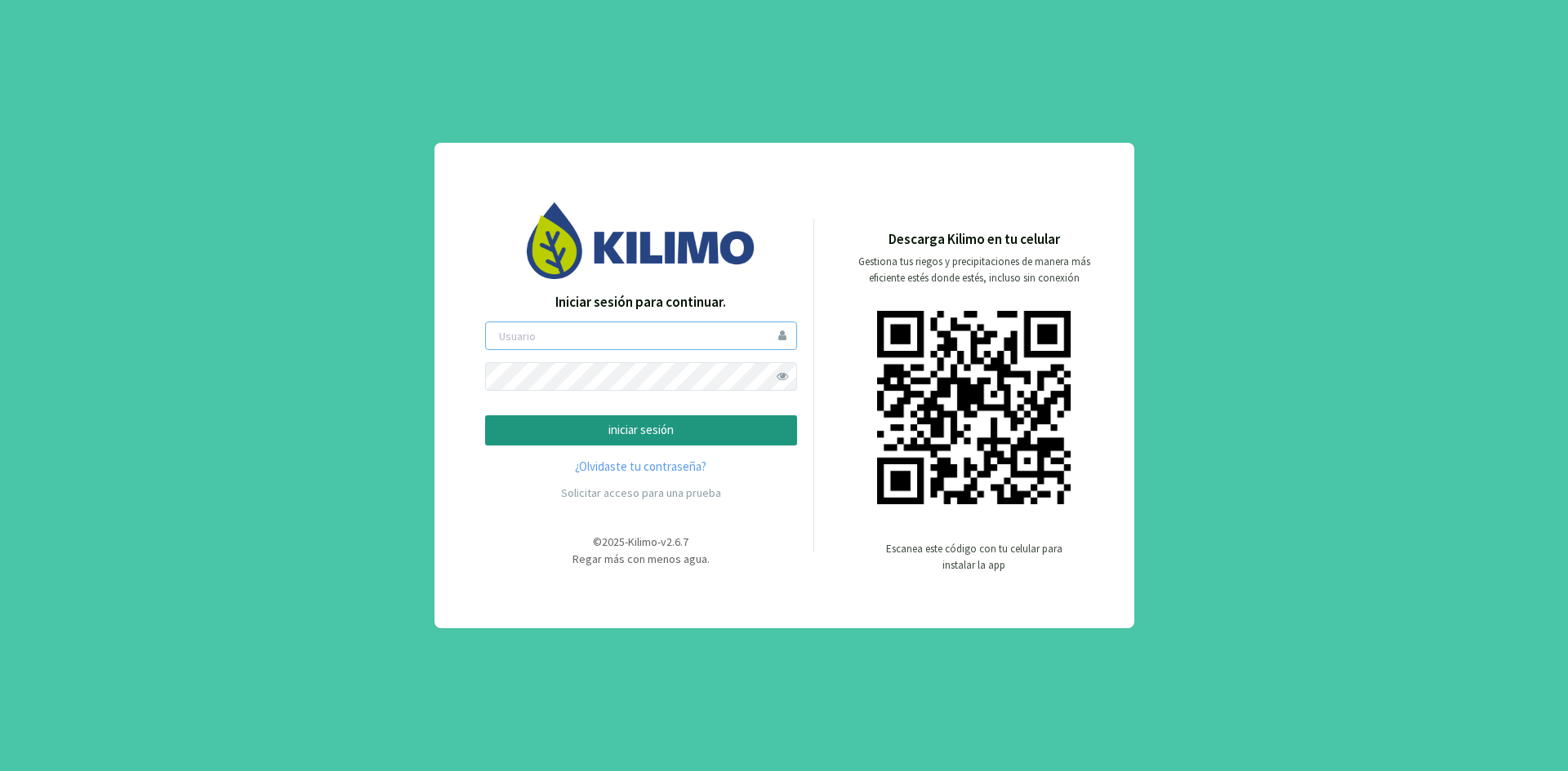
type input "ceferinom"
click at [735, 441] on button "iniciar sesión" at bounding box center [641, 430] width 312 height 30
